Goal: Transaction & Acquisition: Subscribe to service/newsletter

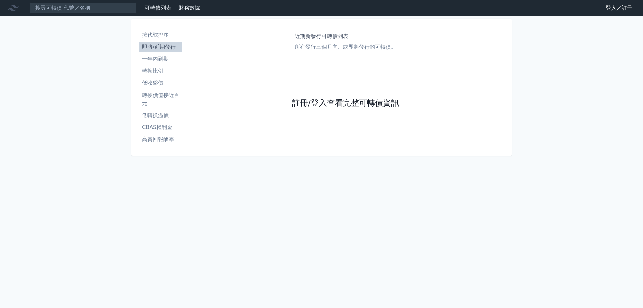
click at [315, 103] on link "註冊/登入查看完整可轉債資訊" at bounding box center [345, 103] width 107 height 11
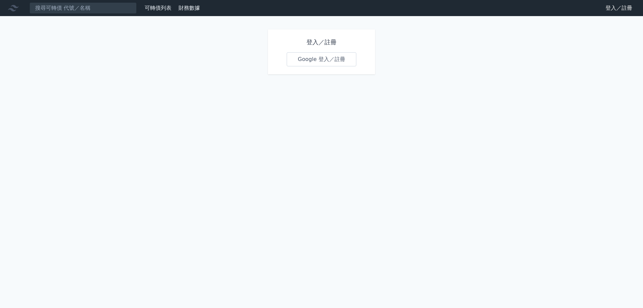
click at [324, 63] on link "Google 登入／註冊" at bounding box center [322, 59] width 70 height 14
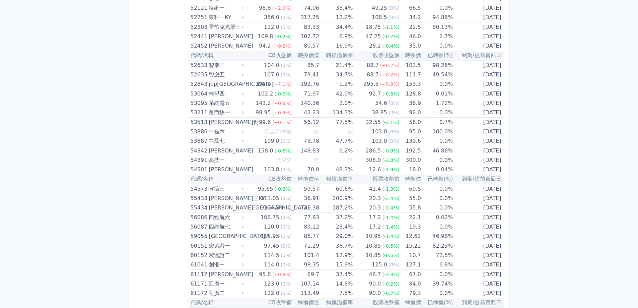
scroll to position [2580, 0]
